Goal: Task Accomplishment & Management: Use online tool/utility

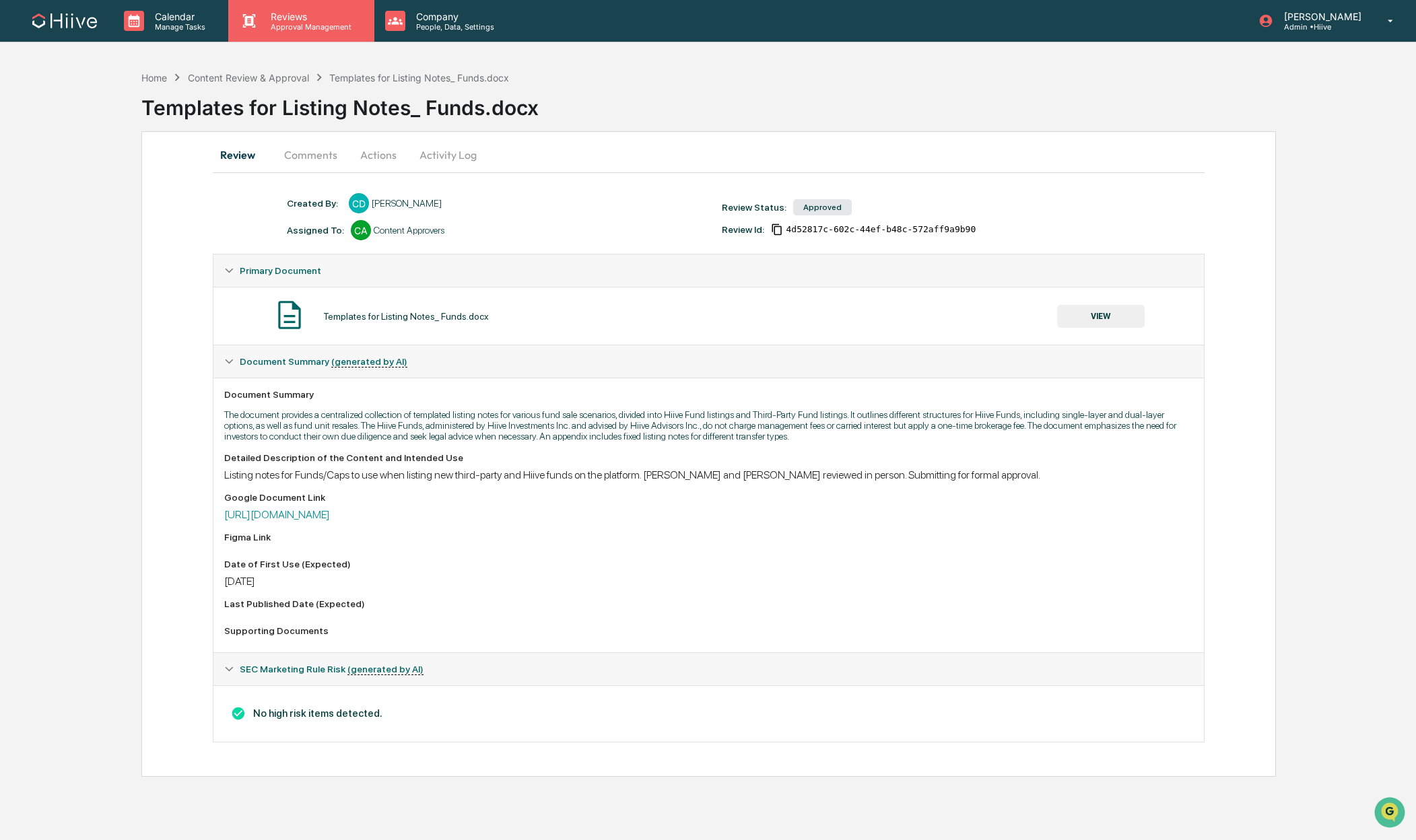
click at [285, 15] on p "Reviews" at bounding box center [309, 16] width 98 height 11
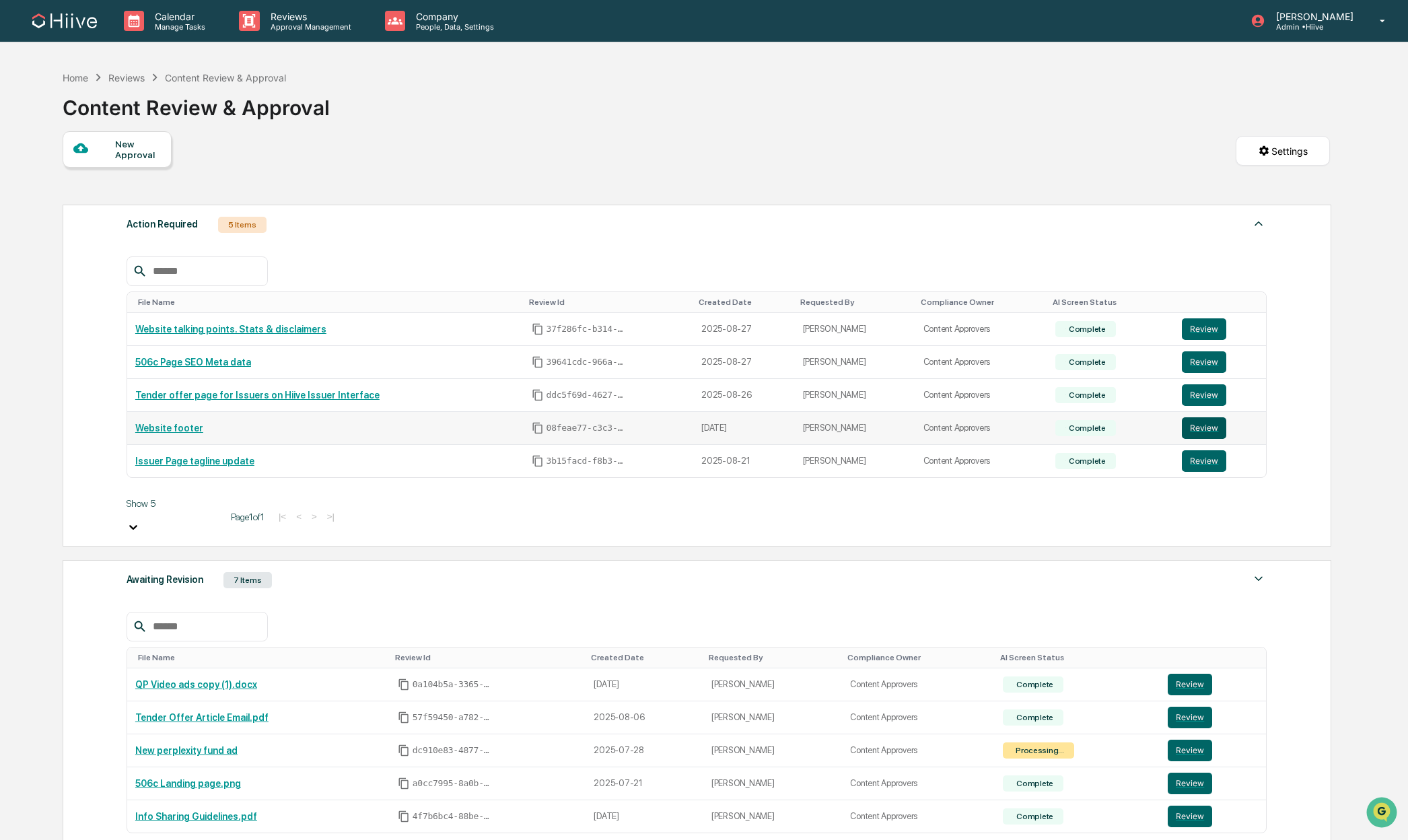
click at [1196, 428] on button "Review" at bounding box center [1204, 428] width 44 height 22
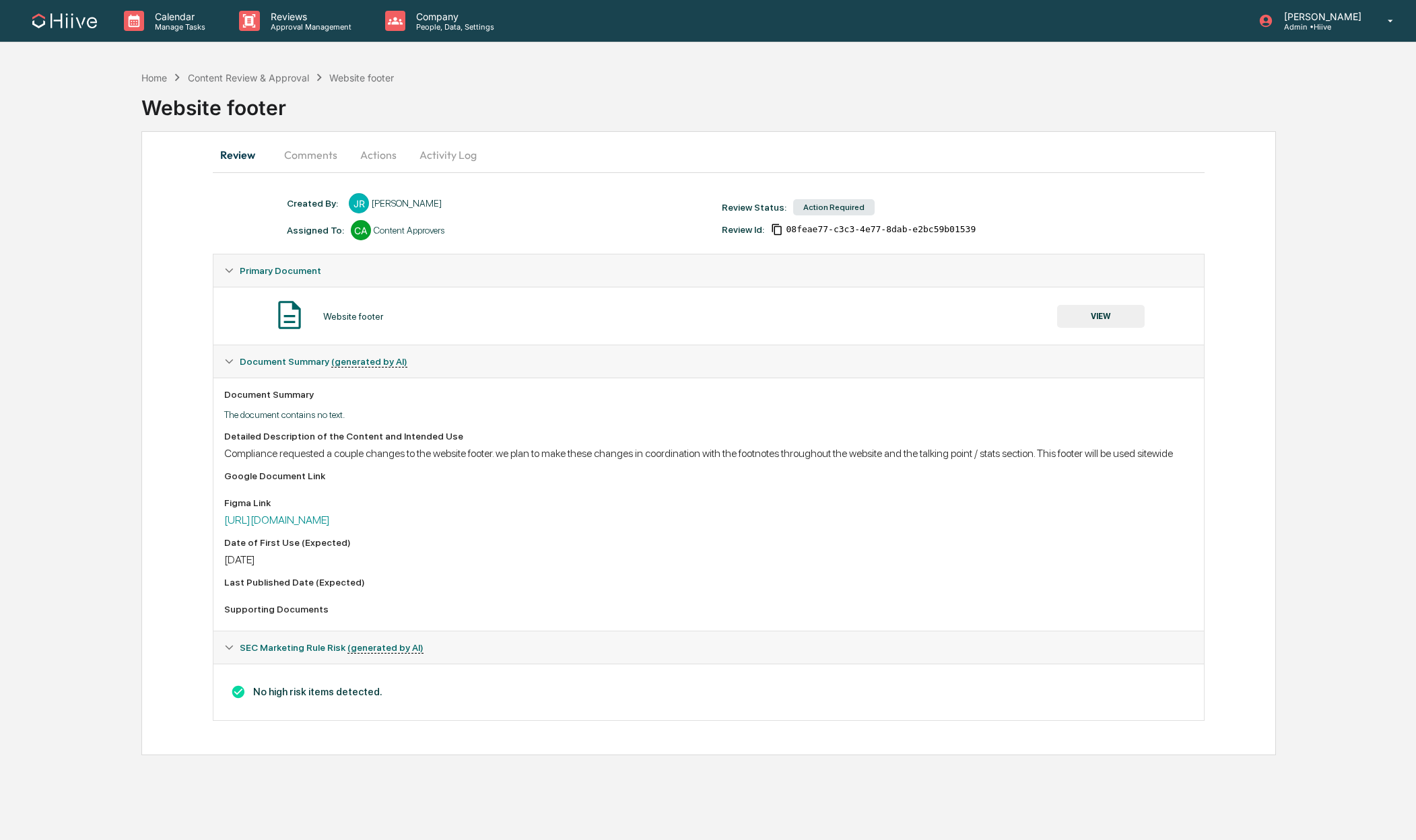
click at [374, 155] on button "Actions" at bounding box center [378, 155] width 61 height 32
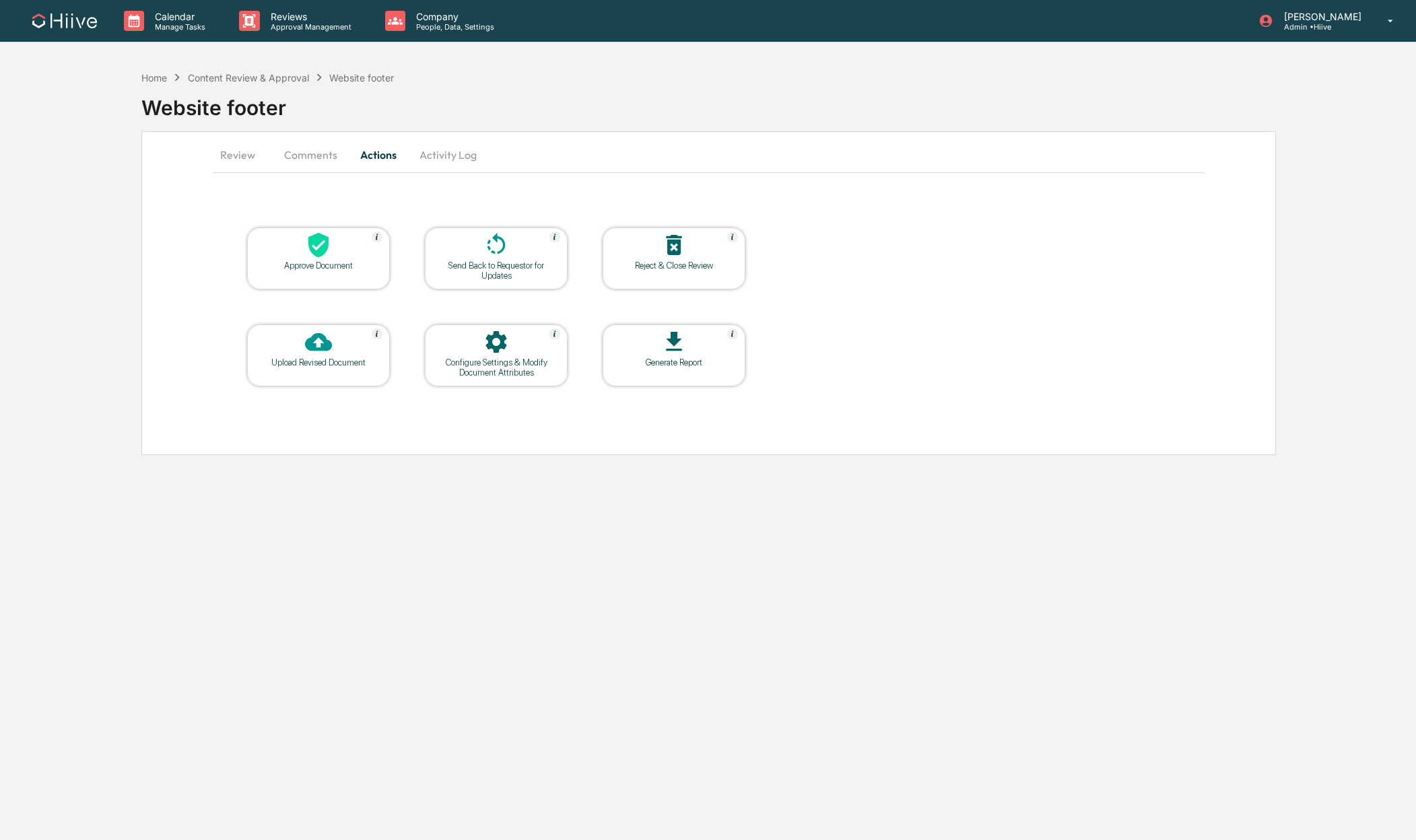
click at [435, 151] on button "Activity Log" at bounding box center [448, 155] width 79 height 32
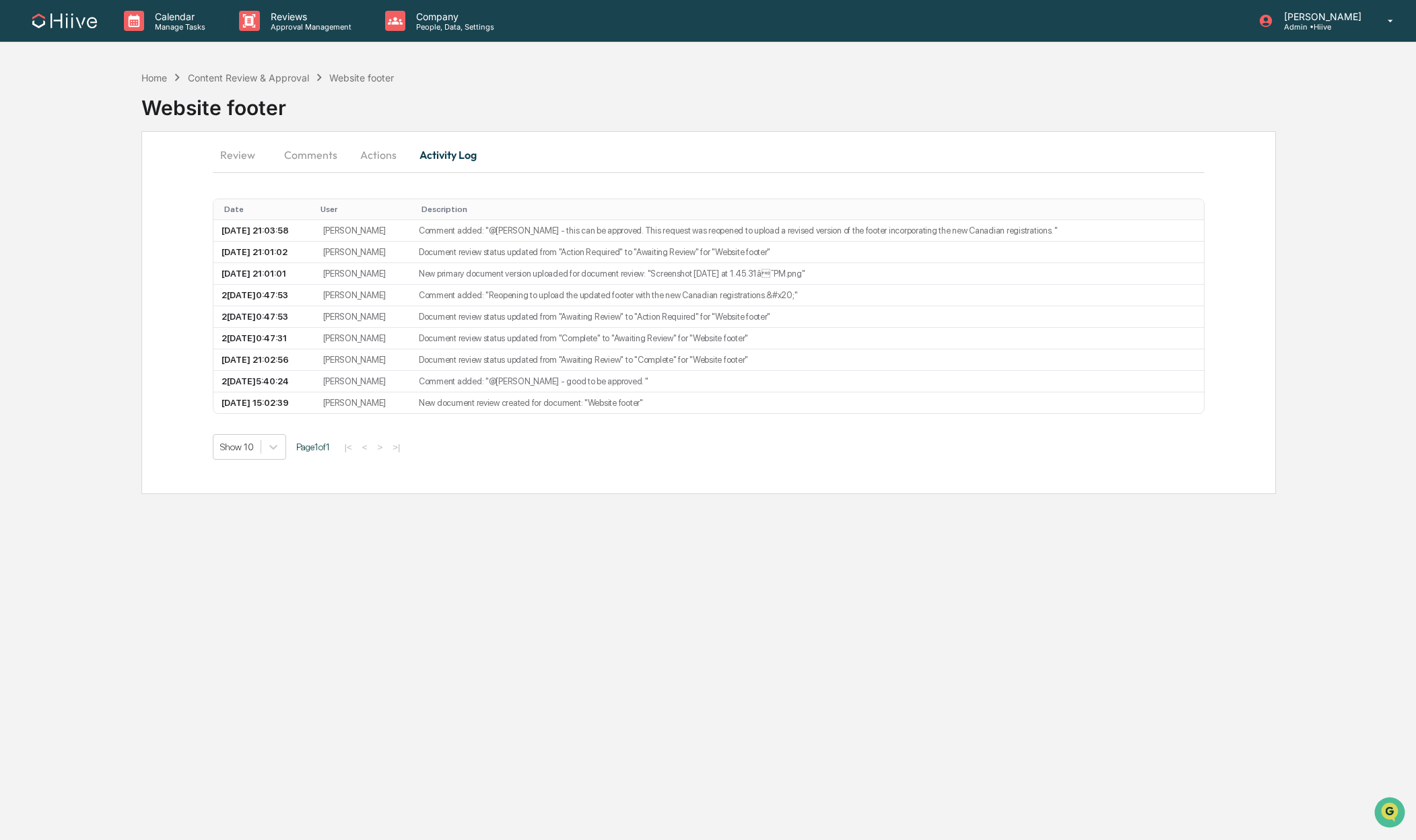
click at [303, 159] on button "Comments" at bounding box center [310, 155] width 75 height 32
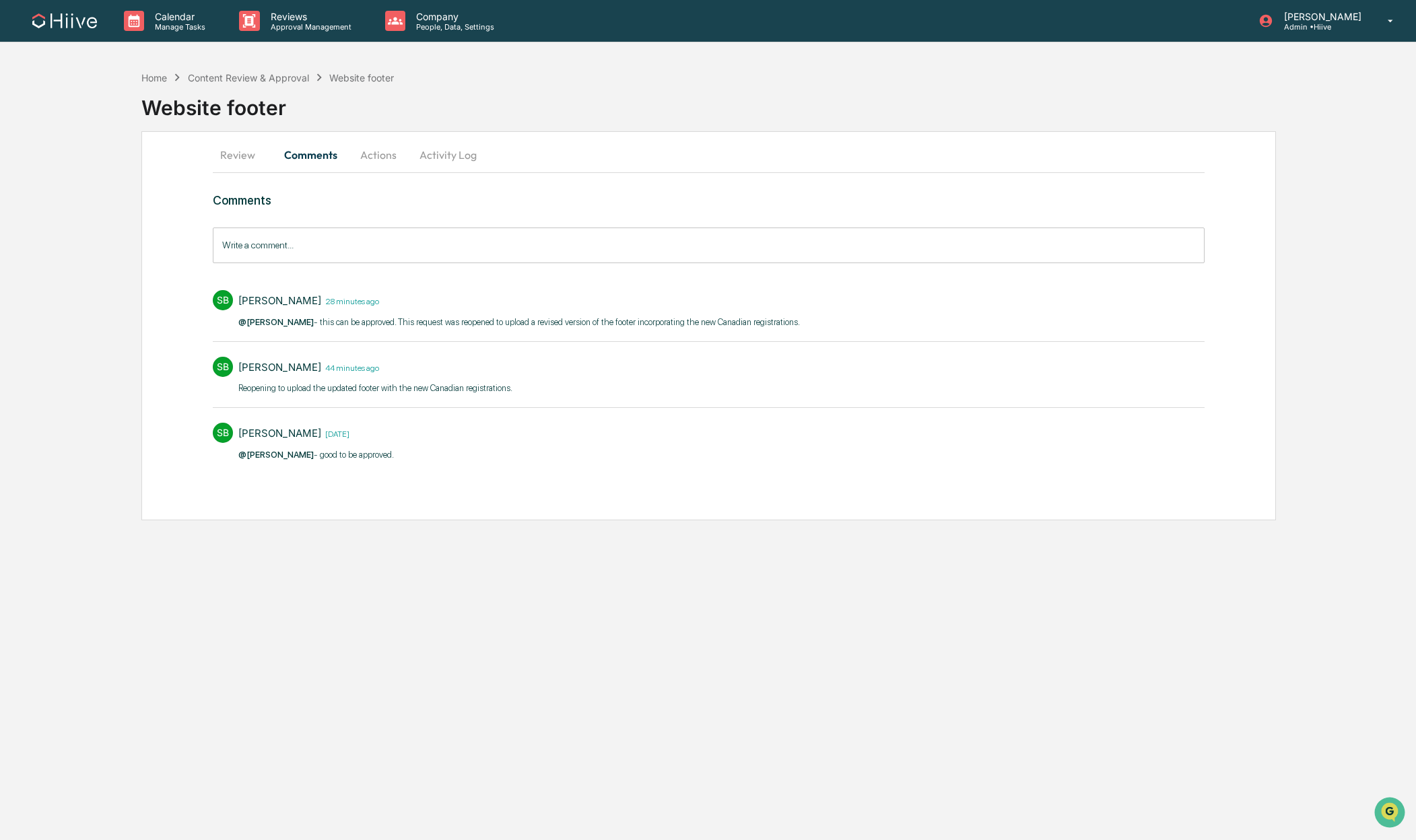
click at [368, 158] on button "Actions" at bounding box center [378, 155] width 61 height 32
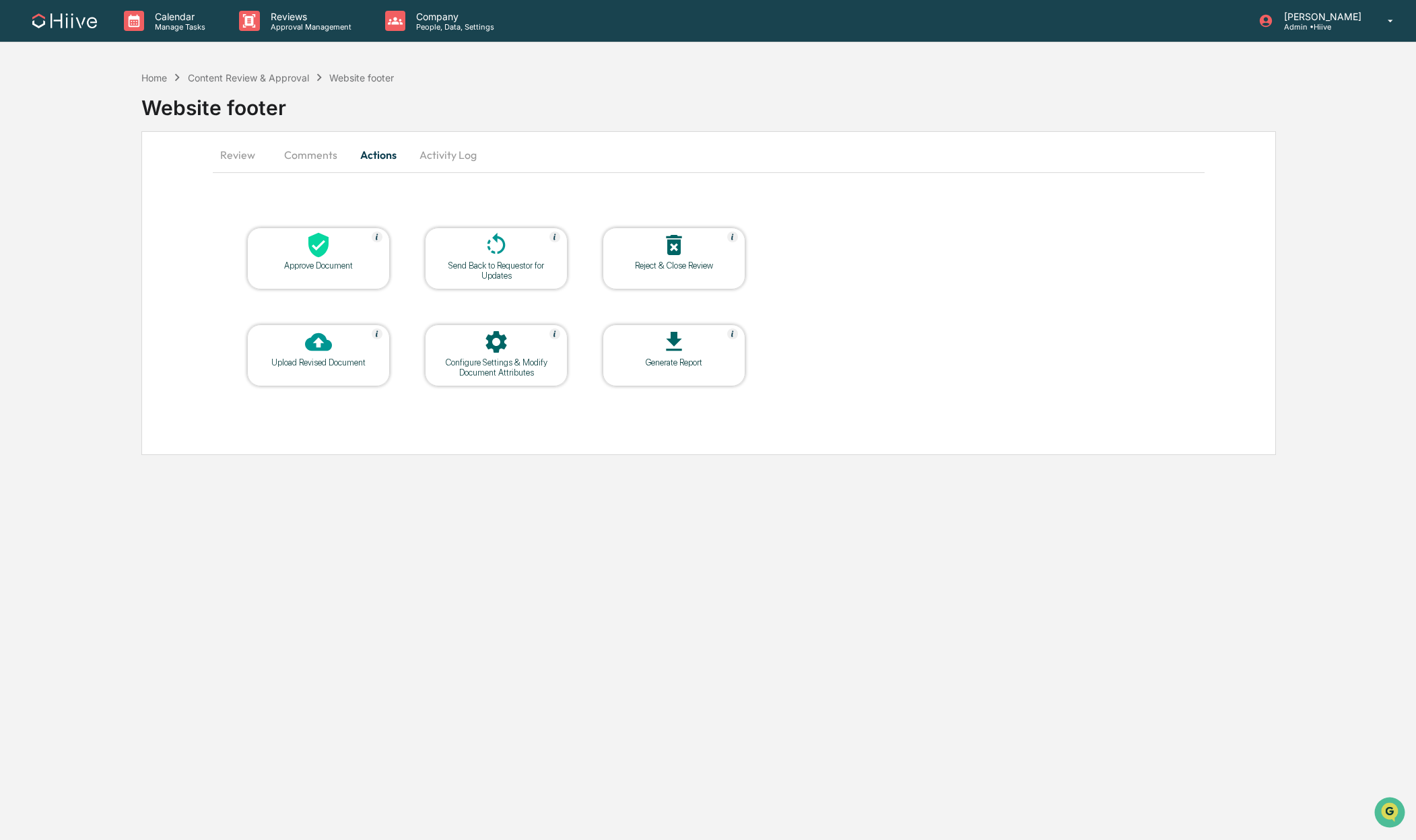
click at [341, 250] on div at bounding box center [318, 246] width 135 height 29
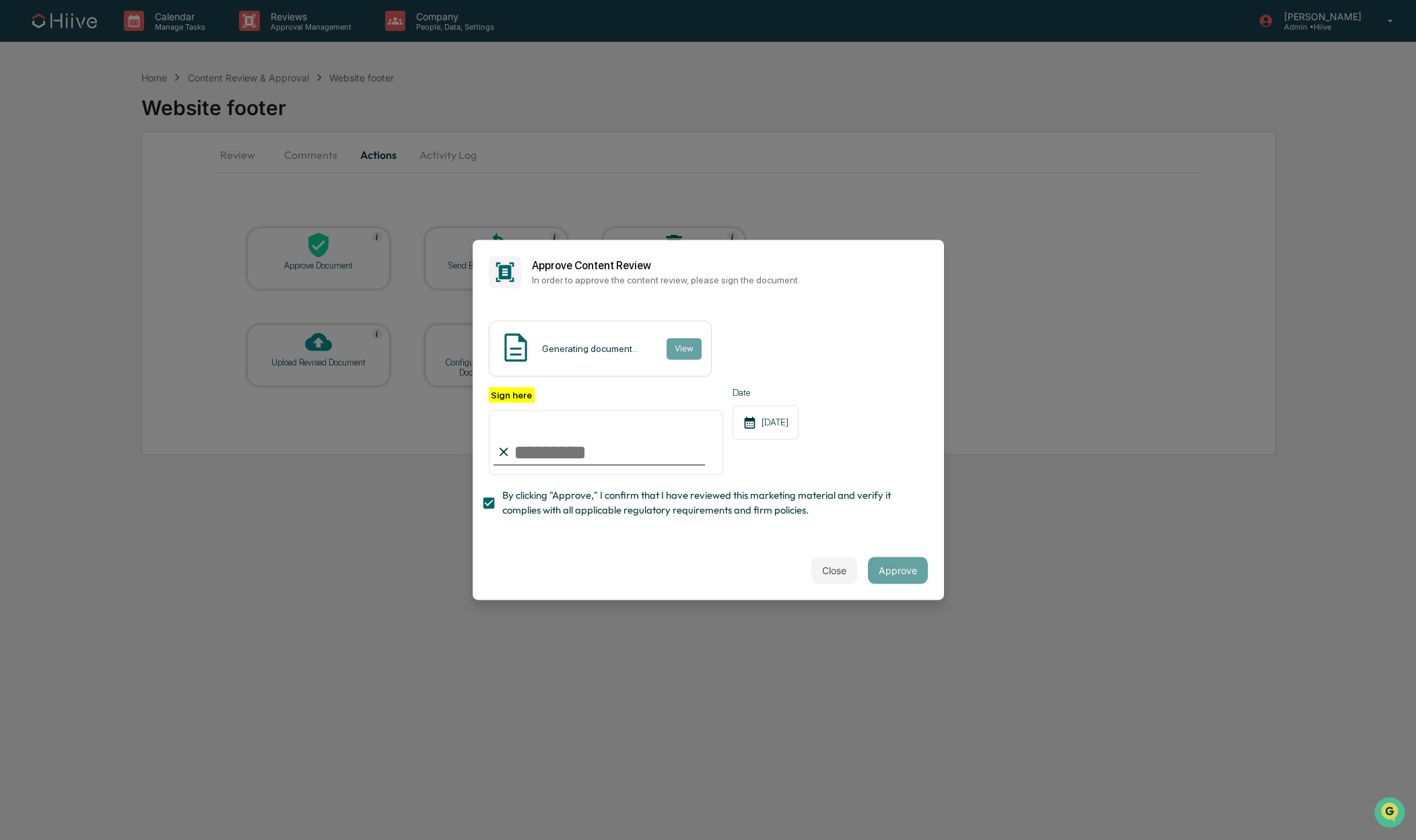
click at [657, 436] on input "Sign here" at bounding box center [606, 442] width 235 height 65
click at [0, 839] on com-1password-button at bounding box center [0, 840] width 0 height 0
click at [579, 457] on input "Sign here" at bounding box center [606, 442] width 235 height 65
click at [0, 839] on com-1password-button at bounding box center [0, 840] width 0 height 0
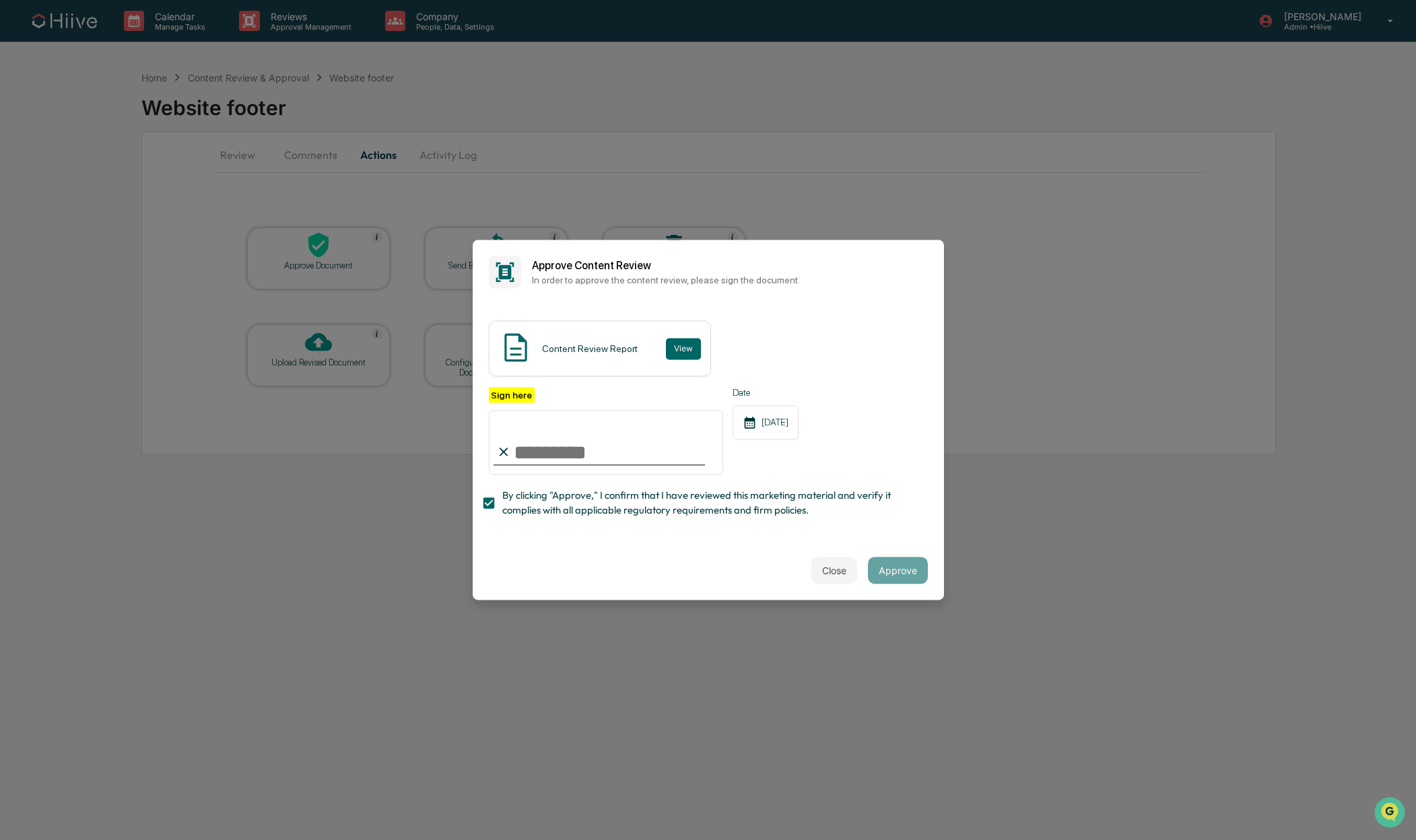
type input "**********"
click at [904, 570] on button "Approve" at bounding box center [898, 571] width 60 height 27
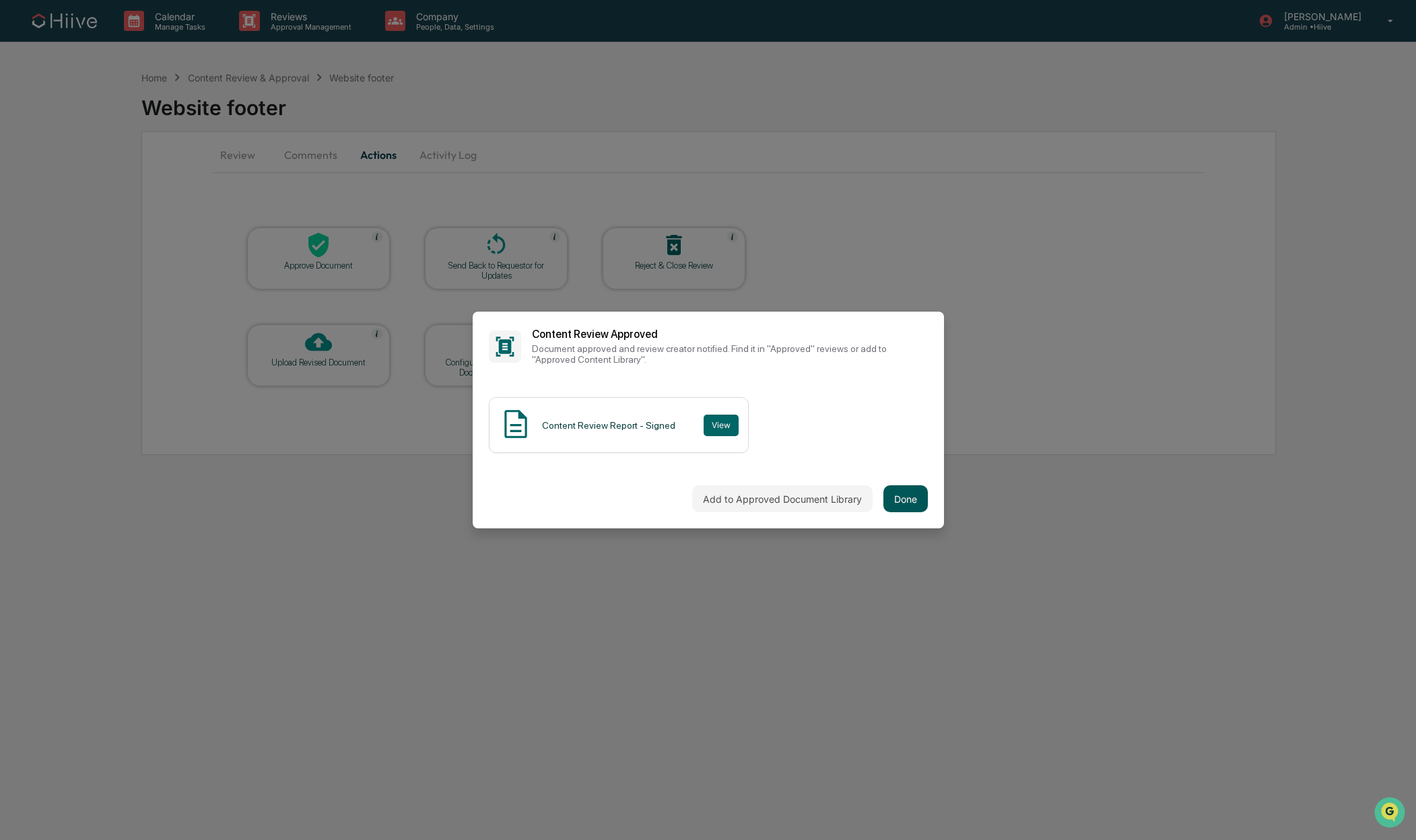
click at [909, 501] on button "Done" at bounding box center [906, 499] width 44 height 27
